Goal: Transaction & Acquisition: Purchase product/service

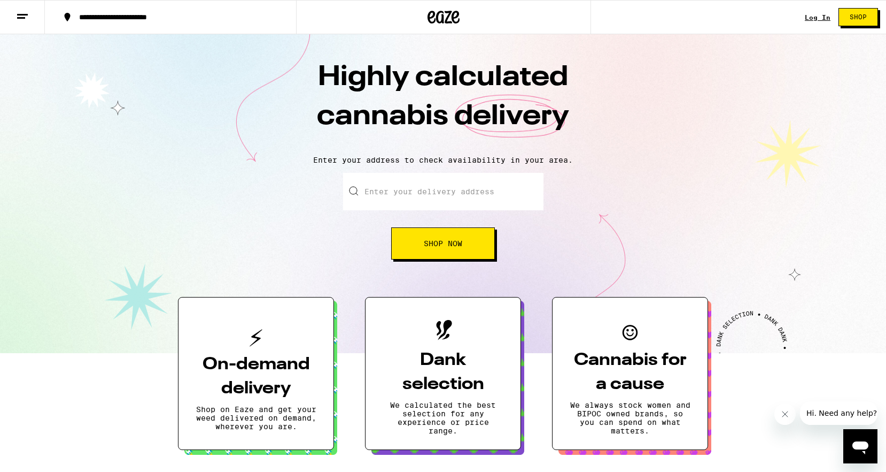
click at [417, 184] on input "Enter your delivery address" at bounding box center [443, 191] width 200 height 37
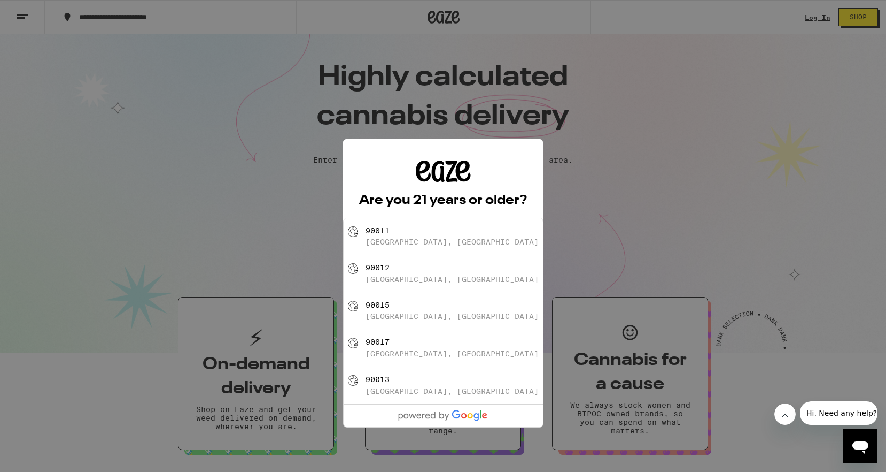
type input "[GEOGRAPHIC_DATA]"
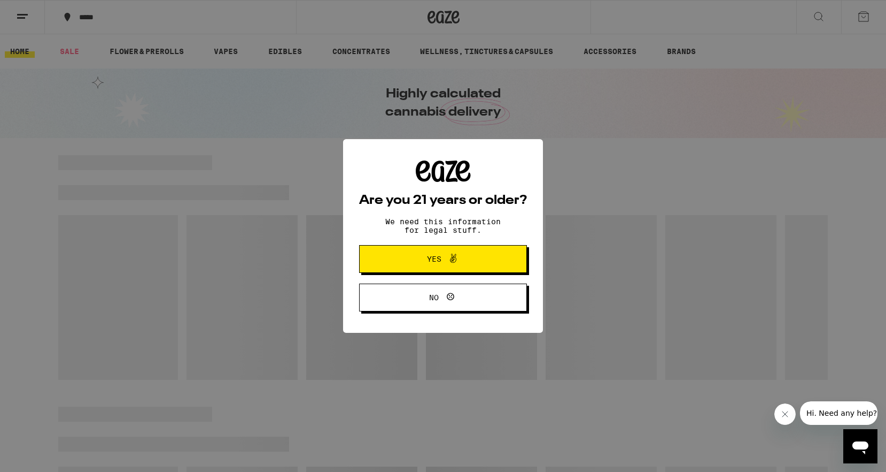
click at [398, 248] on button "Yes" at bounding box center [443, 259] width 168 height 28
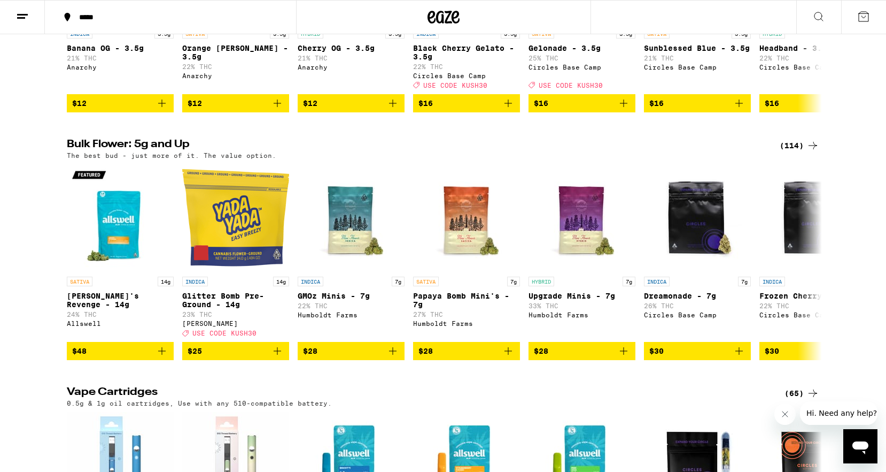
scroll to position [1014, 0]
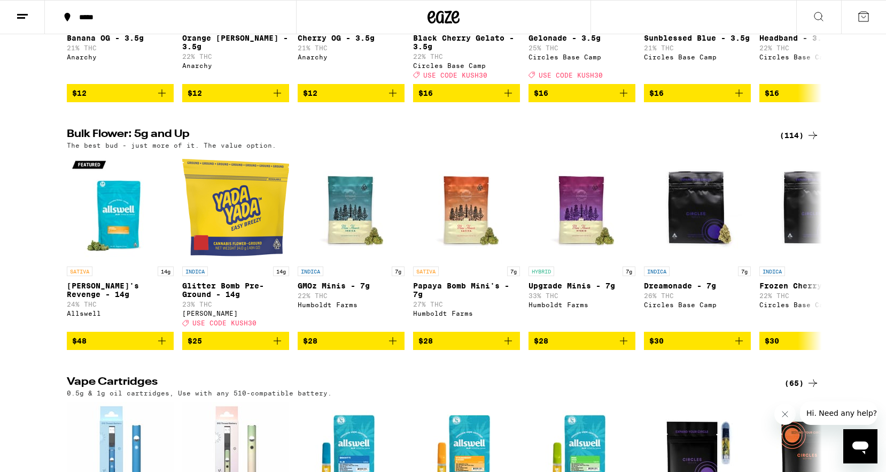
click at [807, 142] on icon at bounding box center [813, 135] width 13 height 13
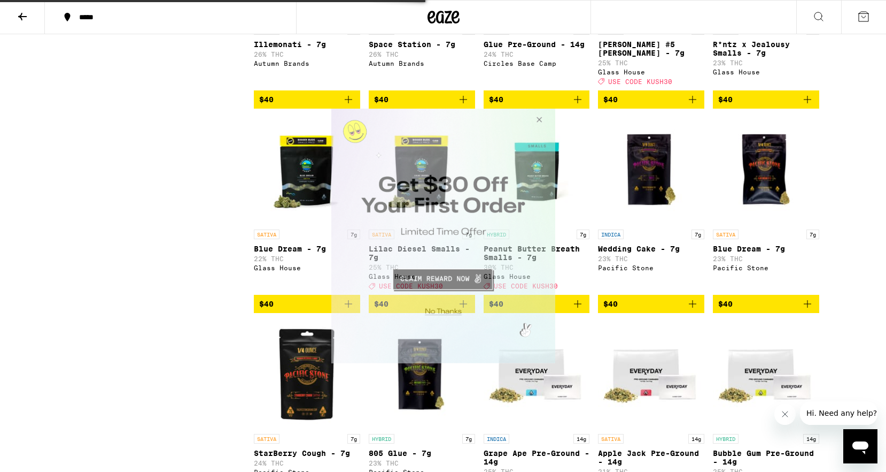
click at [25, 20] on icon at bounding box center [22, 16] width 13 height 13
click at [22, 23] on button at bounding box center [22, 18] width 45 height 34
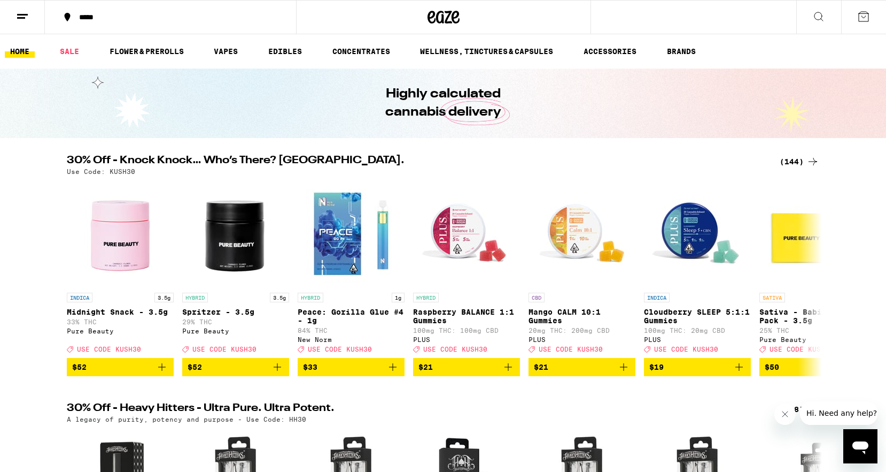
click at [15, 25] on button at bounding box center [22, 18] width 45 height 34
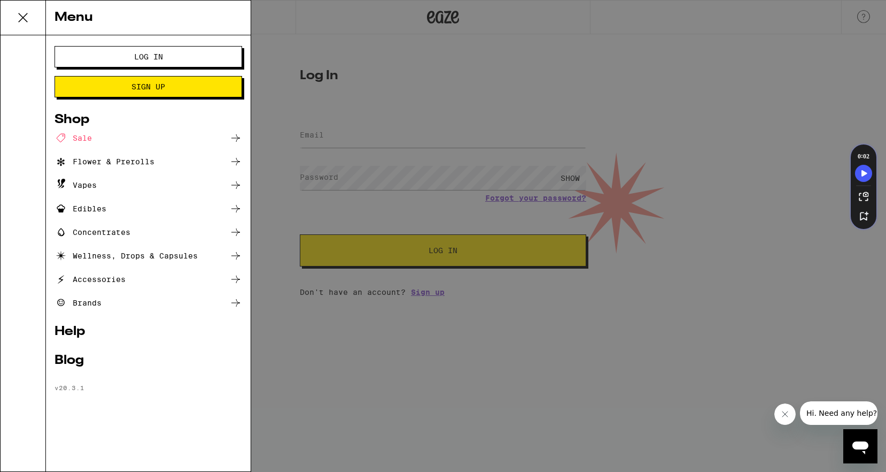
click at [152, 160] on div "Flower & Prerolls" at bounding box center [105, 161] width 100 height 13
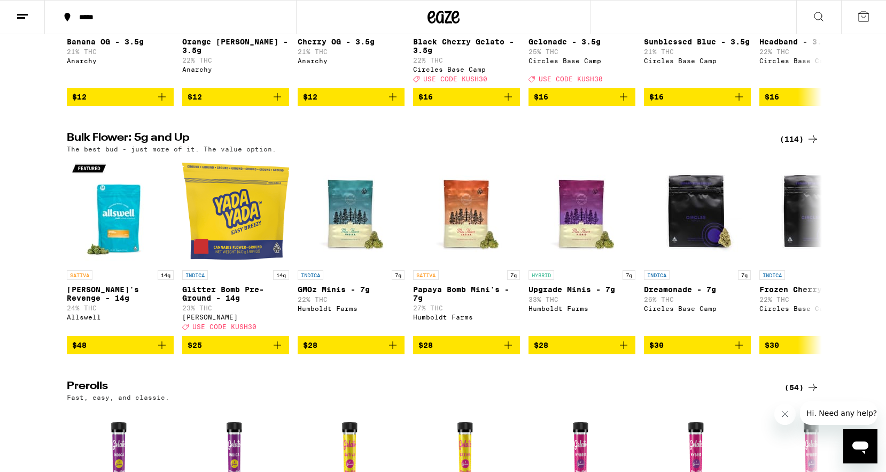
scroll to position [227, 0]
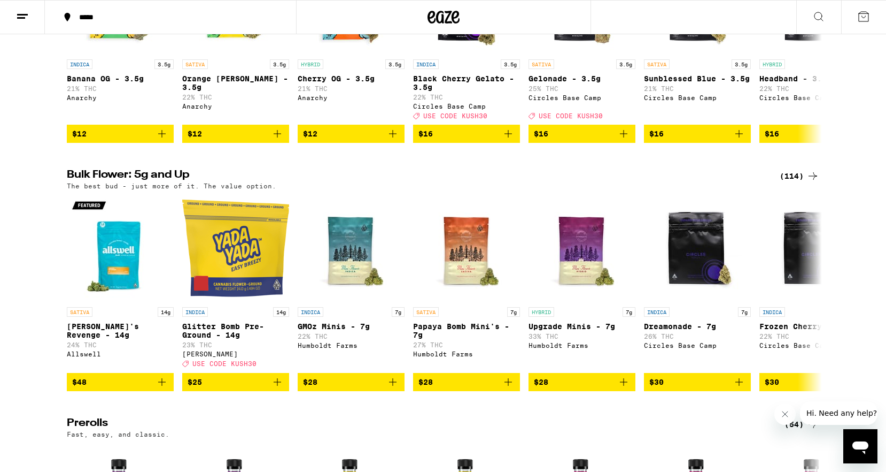
click at [797, 182] on div "(114)" at bounding box center [800, 175] width 40 height 13
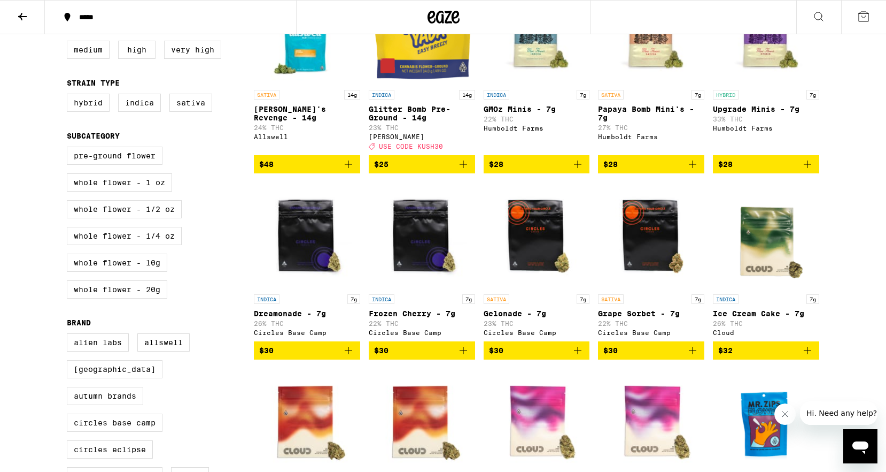
scroll to position [175, 0]
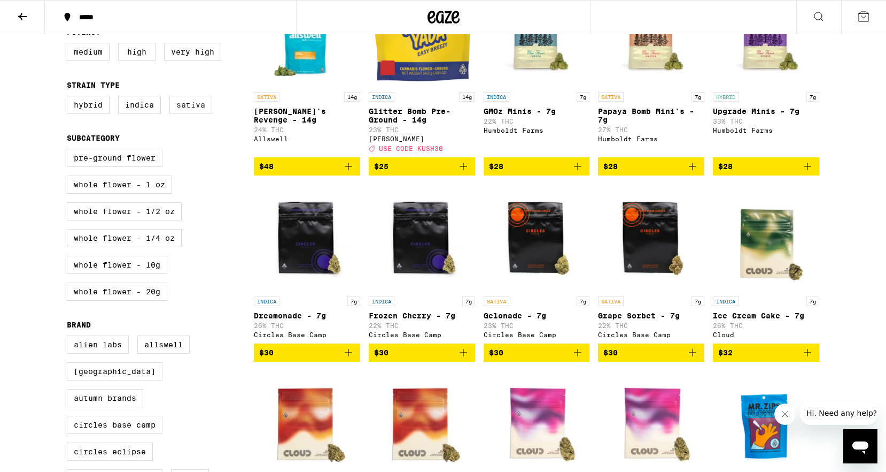
click at [203, 110] on label "Sativa" at bounding box center [190, 105] width 43 height 18
click at [70, 98] on input "Sativa" at bounding box center [69, 97] width 1 height 1
checkbox input "true"
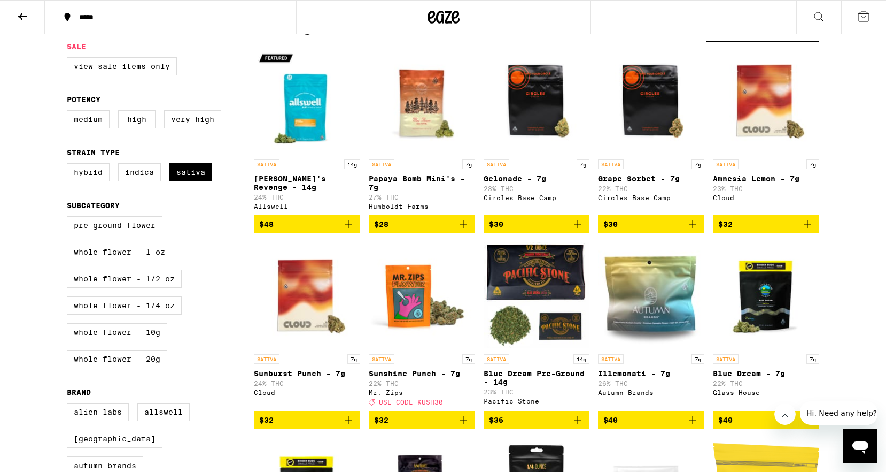
scroll to position [109, 0]
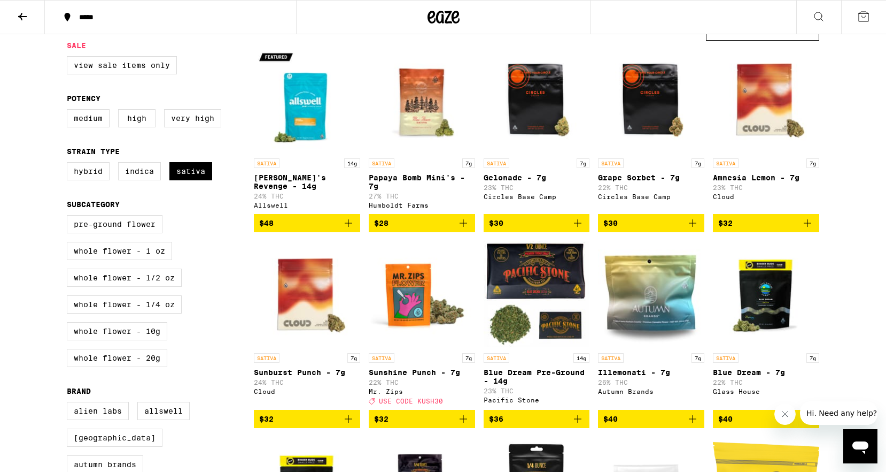
click at [349, 229] on icon "Add to bag" at bounding box center [348, 223] width 13 height 13
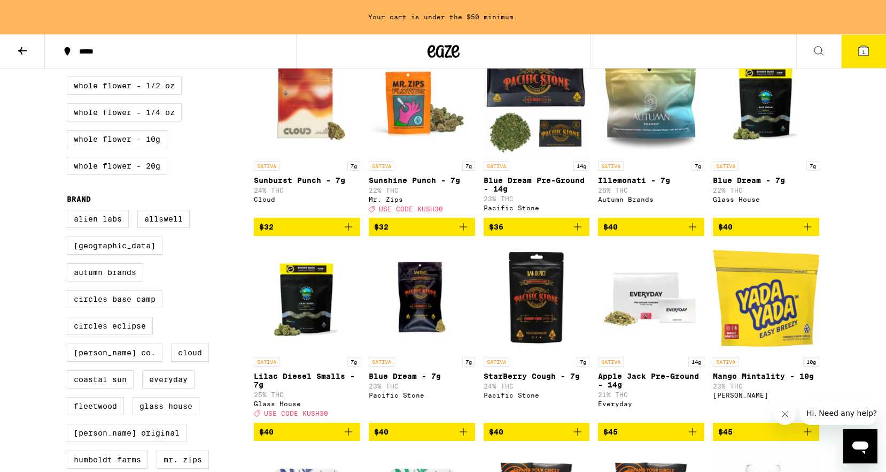
scroll to position [339, 0]
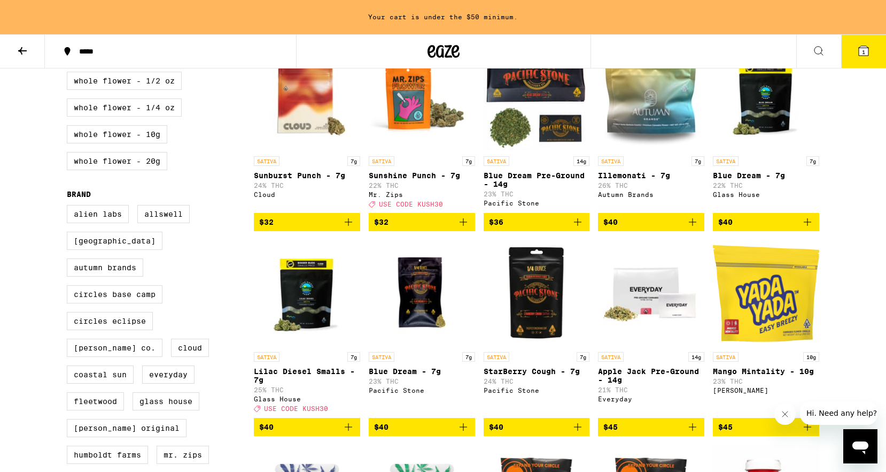
click at [460, 228] on icon "Add to bag" at bounding box center [463, 221] width 13 height 13
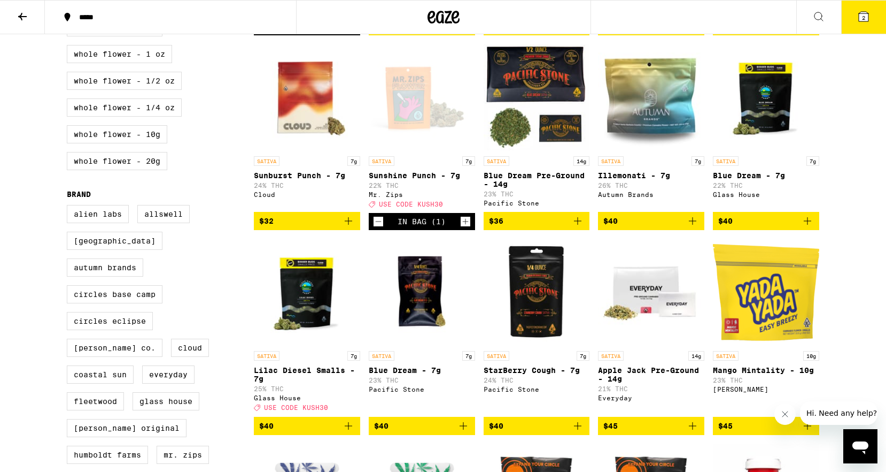
scroll to position [148, 0]
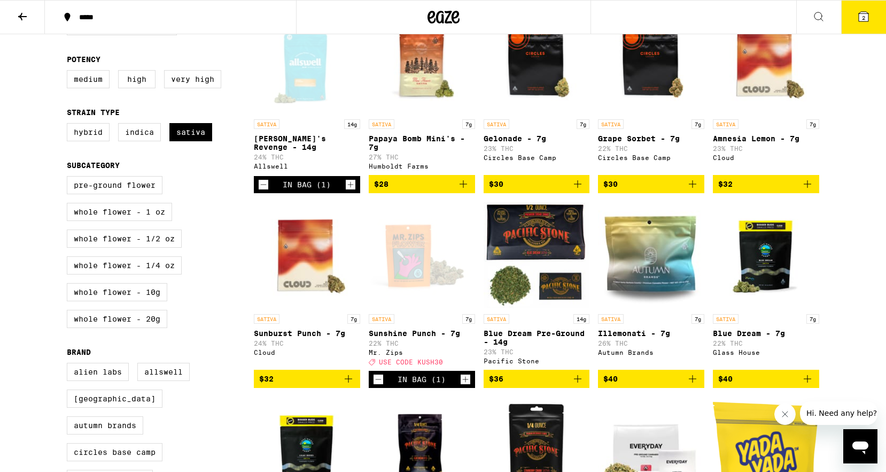
click at [866, 20] on icon at bounding box center [864, 17] width 10 height 10
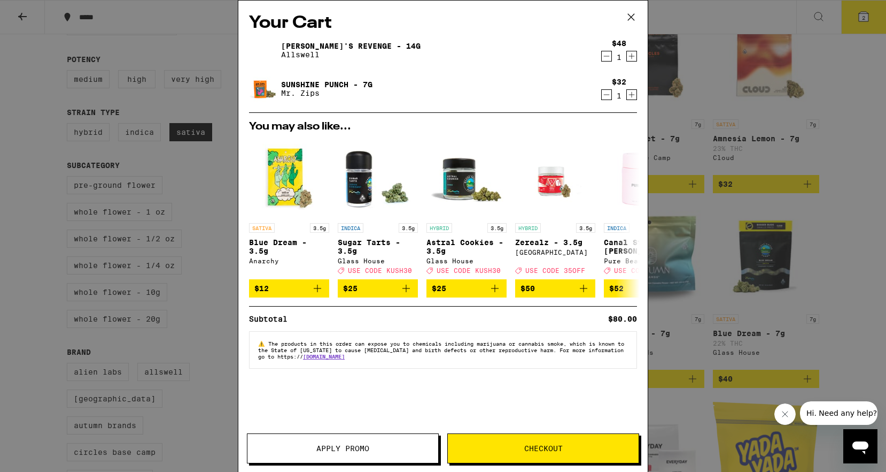
click at [503, 442] on button "Checkout" at bounding box center [543, 448] width 192 height 30
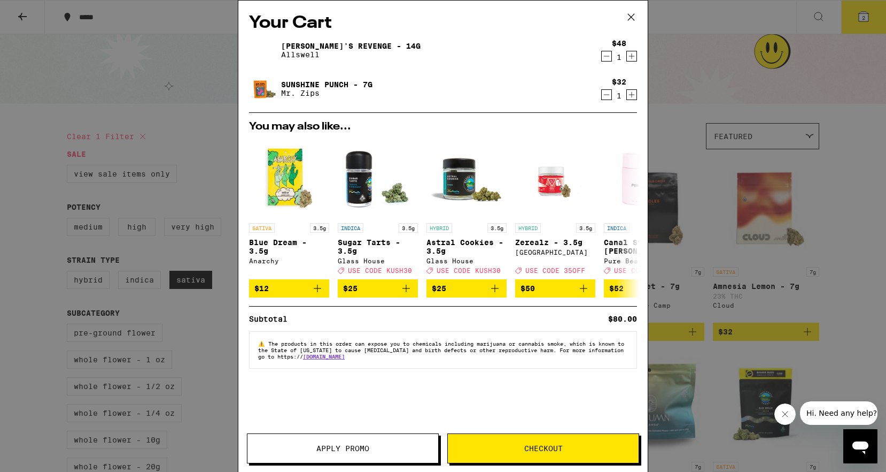
click at [358, 452] on span "Apply Promo" at bounding box center [342, 447] width 53 height 7
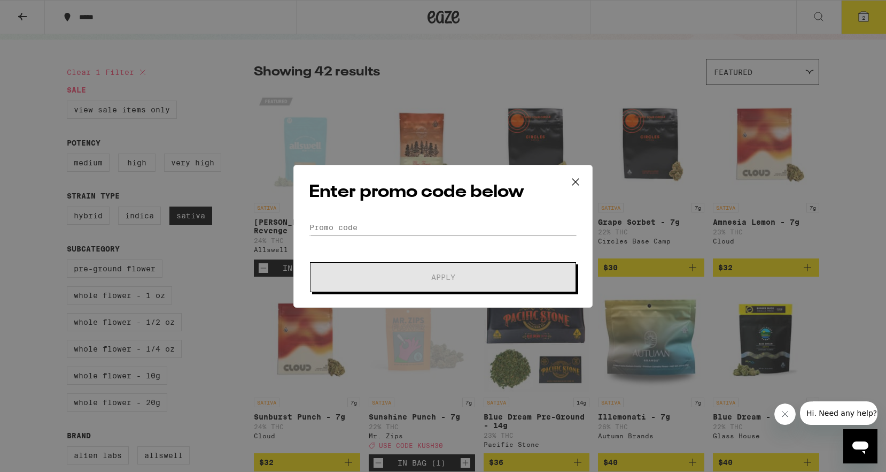
scroll to position [89, 0]
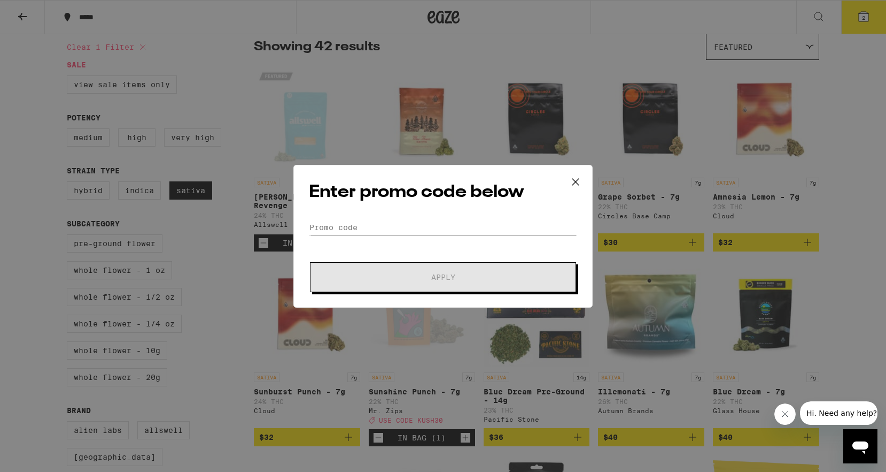
click at [363, 242] on form "Promo Code Apply" at bounding box center [443, 255] width 268 height 73
click at [362, 232] on input "Promo Code" at bounding box center [443, 227] width 268 height 16
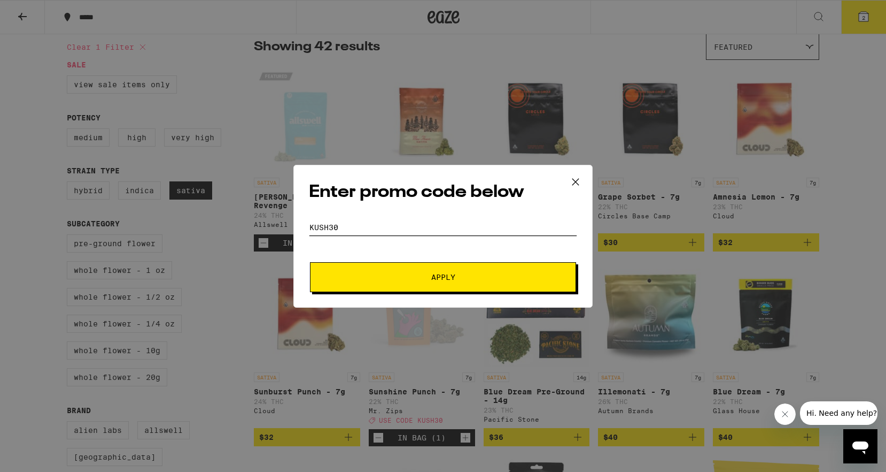
type input "Kush30"
click at [310, 262] on button "Apply" at bounding box center [443, 277] width 266 height 30
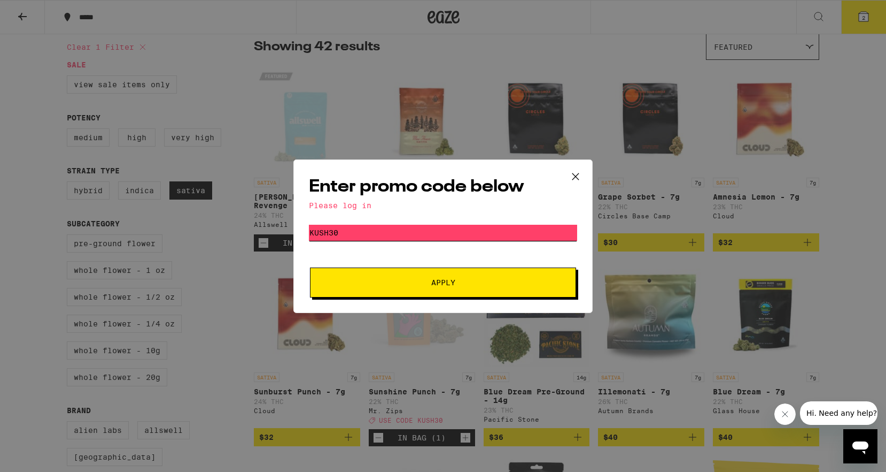
click at [411, 276] on button "Apply" at bounding box center [443, 282] width 266 height 30
click at [568, 172] on icon at bounding box center [576, 176] width 16 height 16
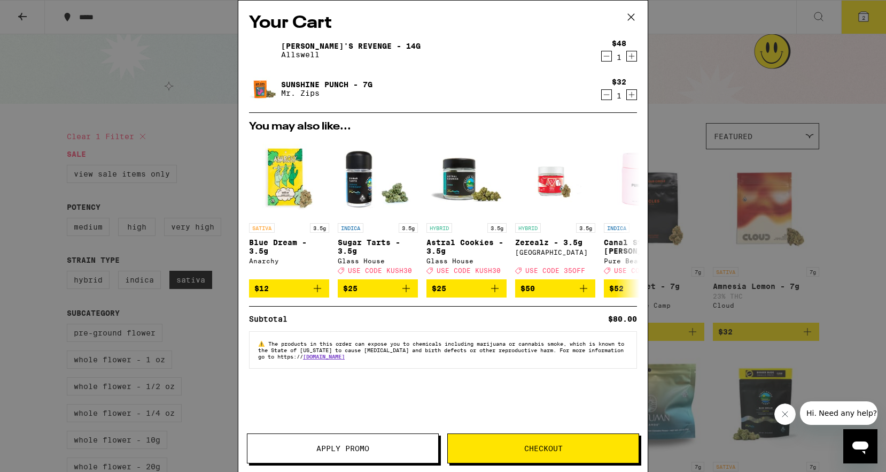
click at [523, 451] on span "Checkout" at bounding box center [543, 447] width 191 height 7
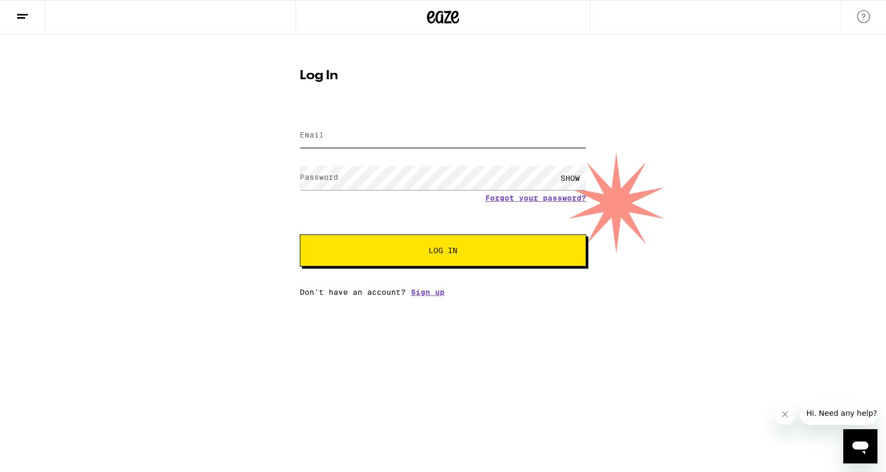
click at [379, 137] on input "Email" at bounding box center [443, 135] width 287 height 24
type input "[EMAIL_ADDRESS][DOMAIN_NAME]"
click at [300, 234] on button "Log In" at bounding box center [443, 250] width 287 height 32
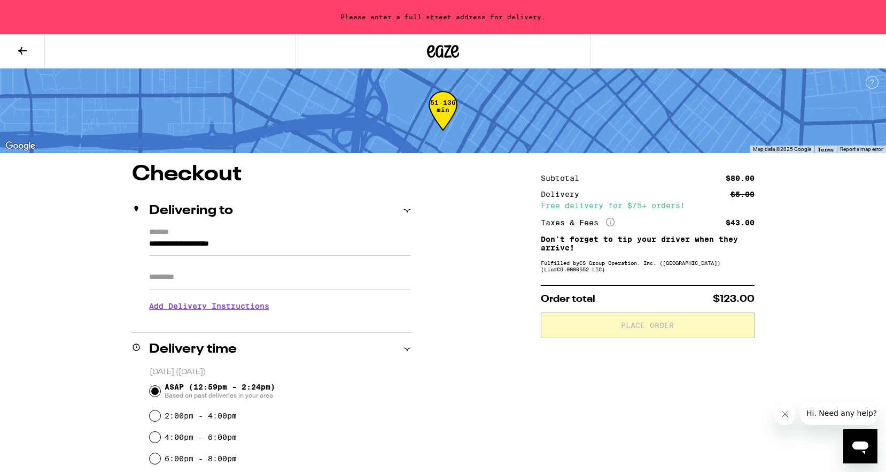
click at [174, 245] on input "**********" at bounding box center [280, 246] width 262 height 18
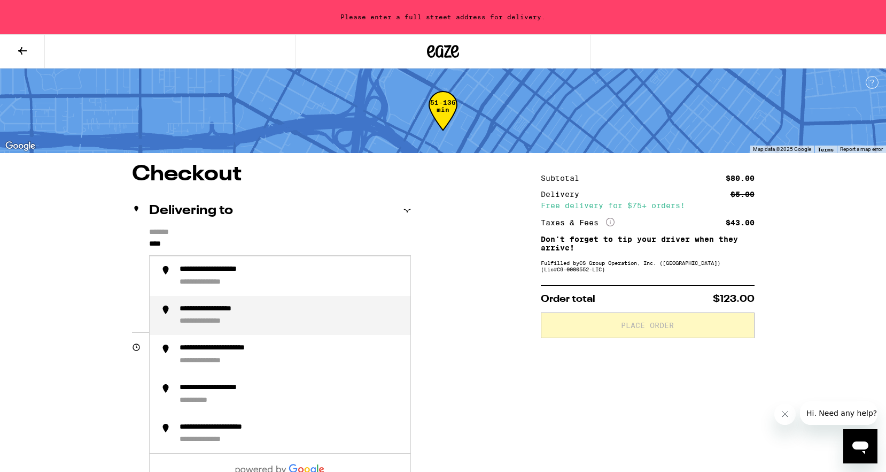
click at [191, 304] on li "**********" at bounding box center [280, 316] width 261 height 40
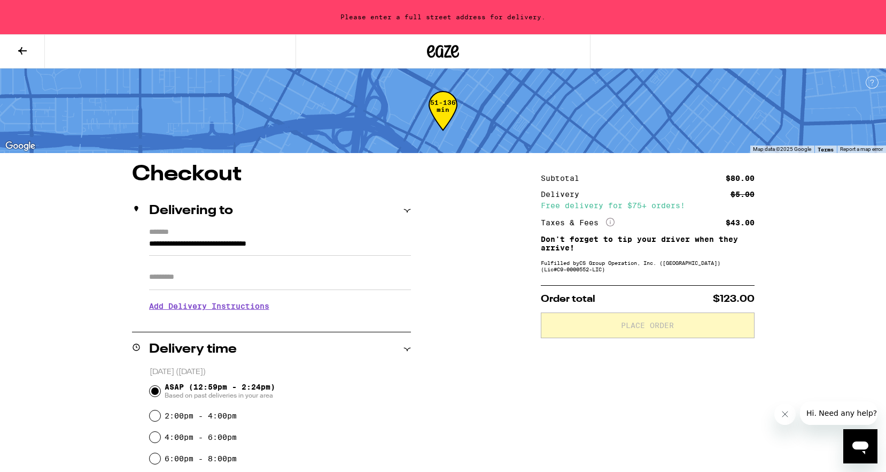
type input "**********"
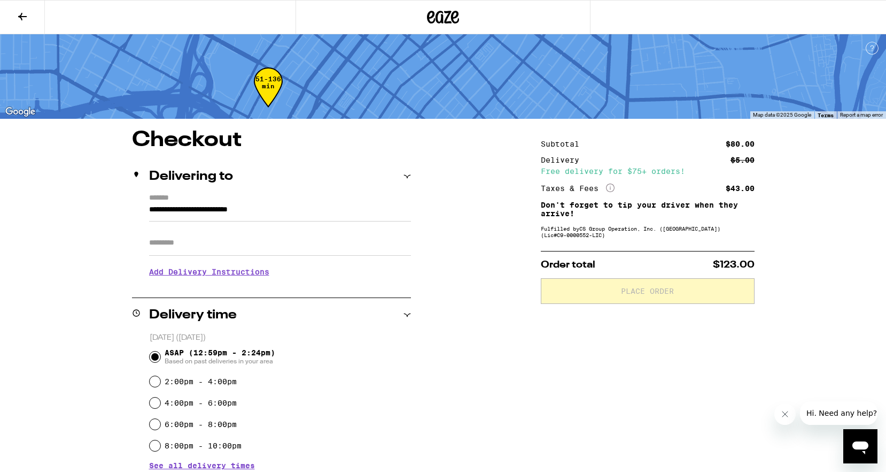
click at [164, 277] on h3 "Add Delivery Instructions" at bounding box center [280, 271] width 262 height 25
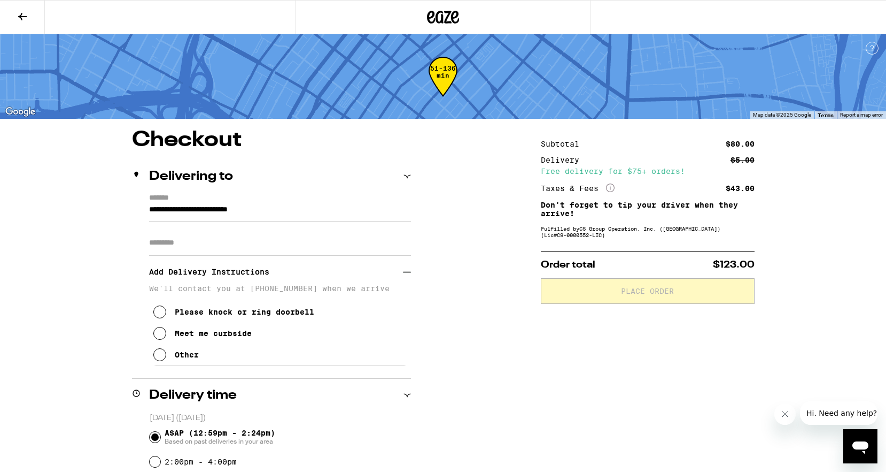
click at [161, 244] on input "Apt/Suite" at bounding box center [280, 243] width 262 height 26
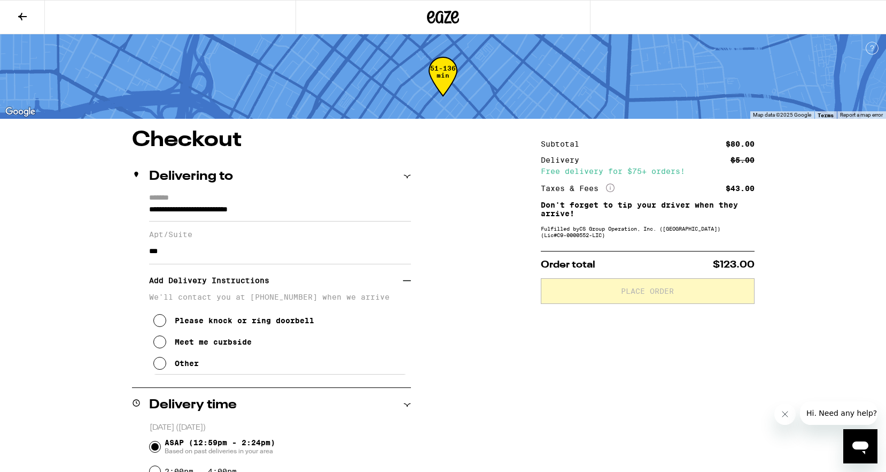
type input "***"
click at [88, 280] on div "**********" at bounding box center [443, 467] width 770 height 676
click at [159, 327] on icon at bounding box center [159, 320] width 13 height 13
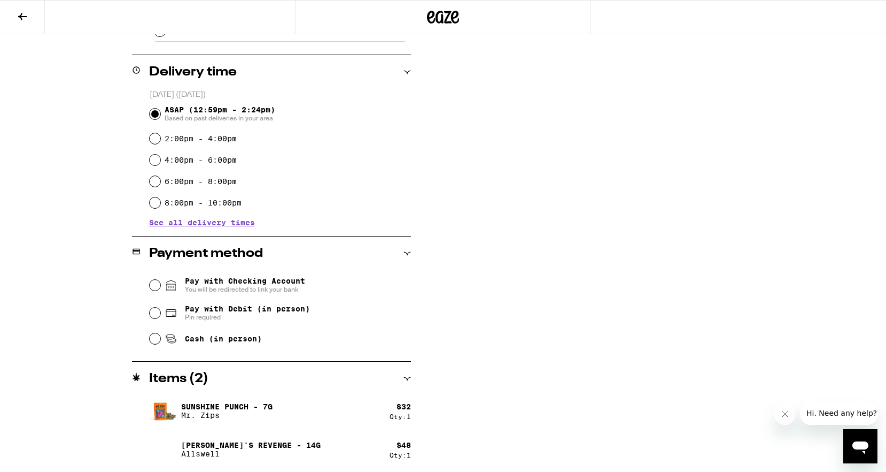
scroll to position [334, 0]
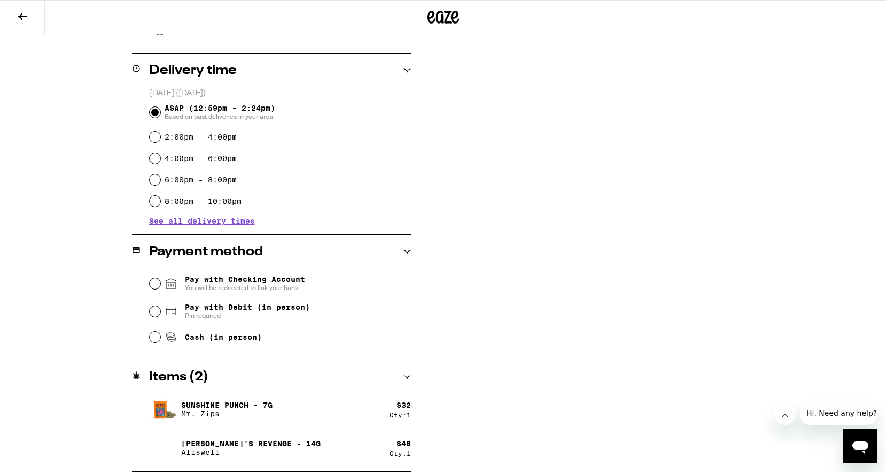
click at [149, 281] on fieldset "Pay with Checking Account You will be redirected to link your bank Pay with Deb…" at bounding box center [280, 309] width 262 height 80
click at [159, 281] on input "Pay with Checking Account You will be redirected to link your bank" at bounding box center [155, 283] width 11 height 11
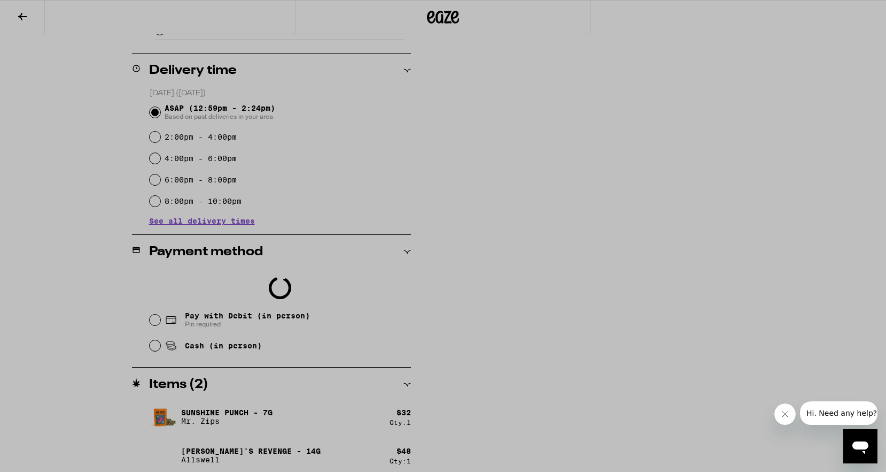
click at [333, 134] on div at bounding box center [443, 236] width 886 height 472
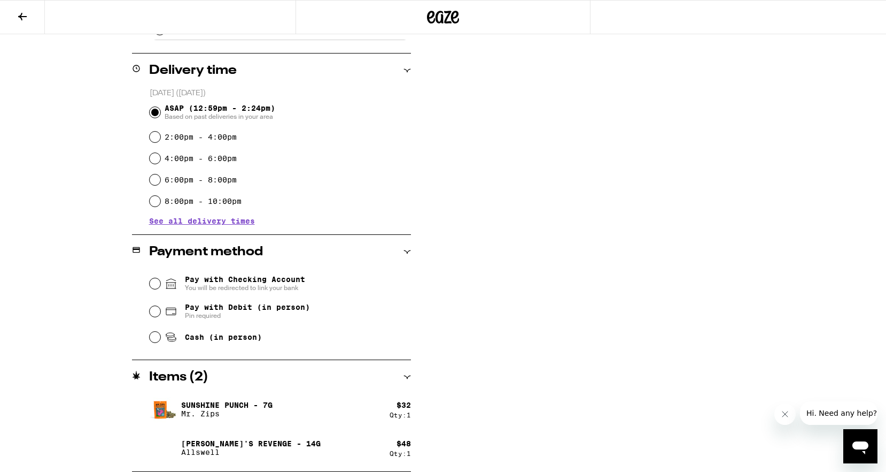
click at [197, 313] on span "Pay with Debit (in person) Pin required" at bounding box center [247, 311] width 125 height 17
click at [160, 313] on input "Pay with Debit (in person) Pin required" at bounding box center [155, 311] width 11 height 11
radio input "true"
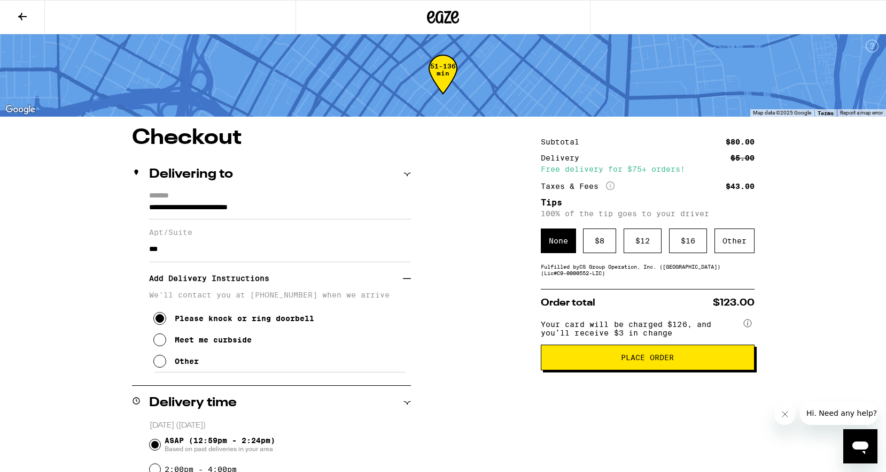
scroll to position [0, 0]
